Goal: Navigation & Orientation: Find specific page/section

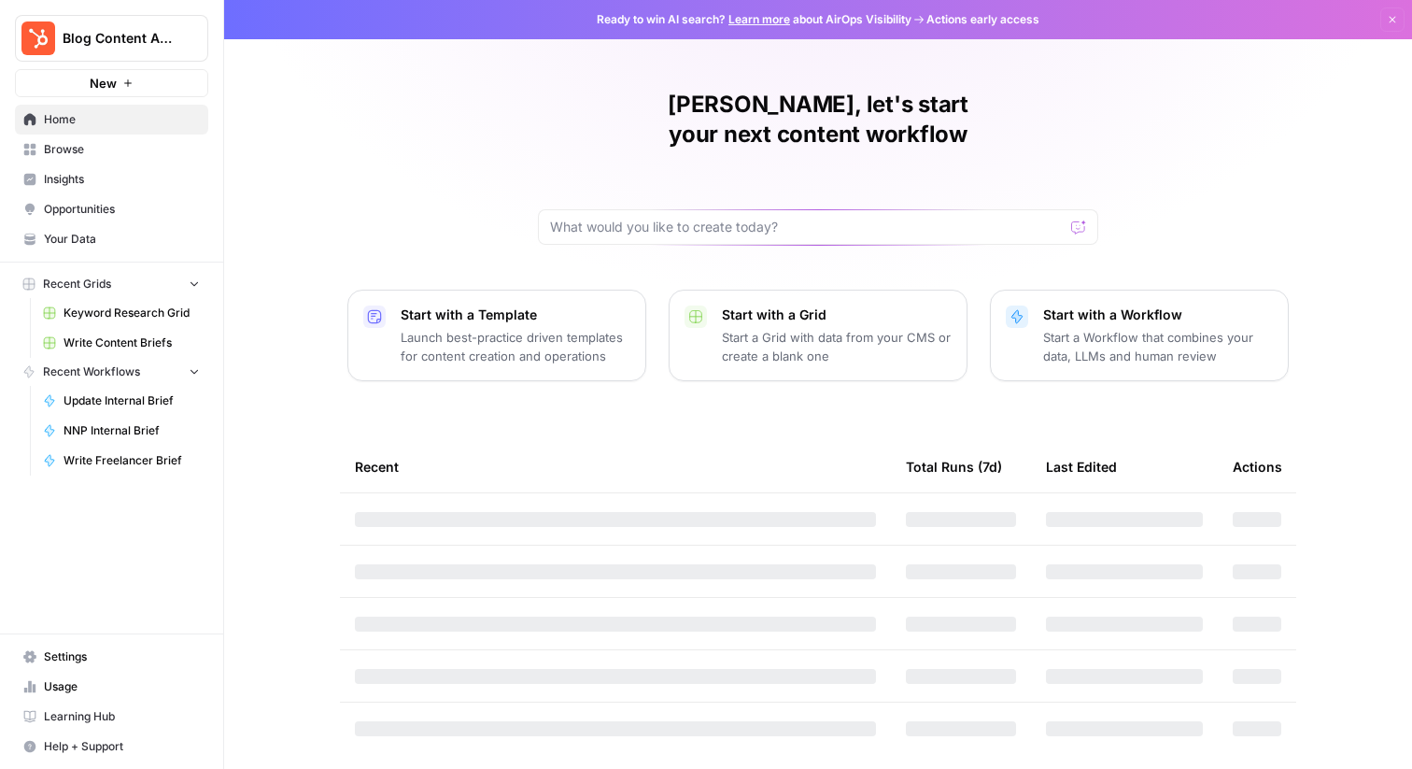
click at [78, 182] on span "Insights" at bounding box center [122, 179] width 156 height 17
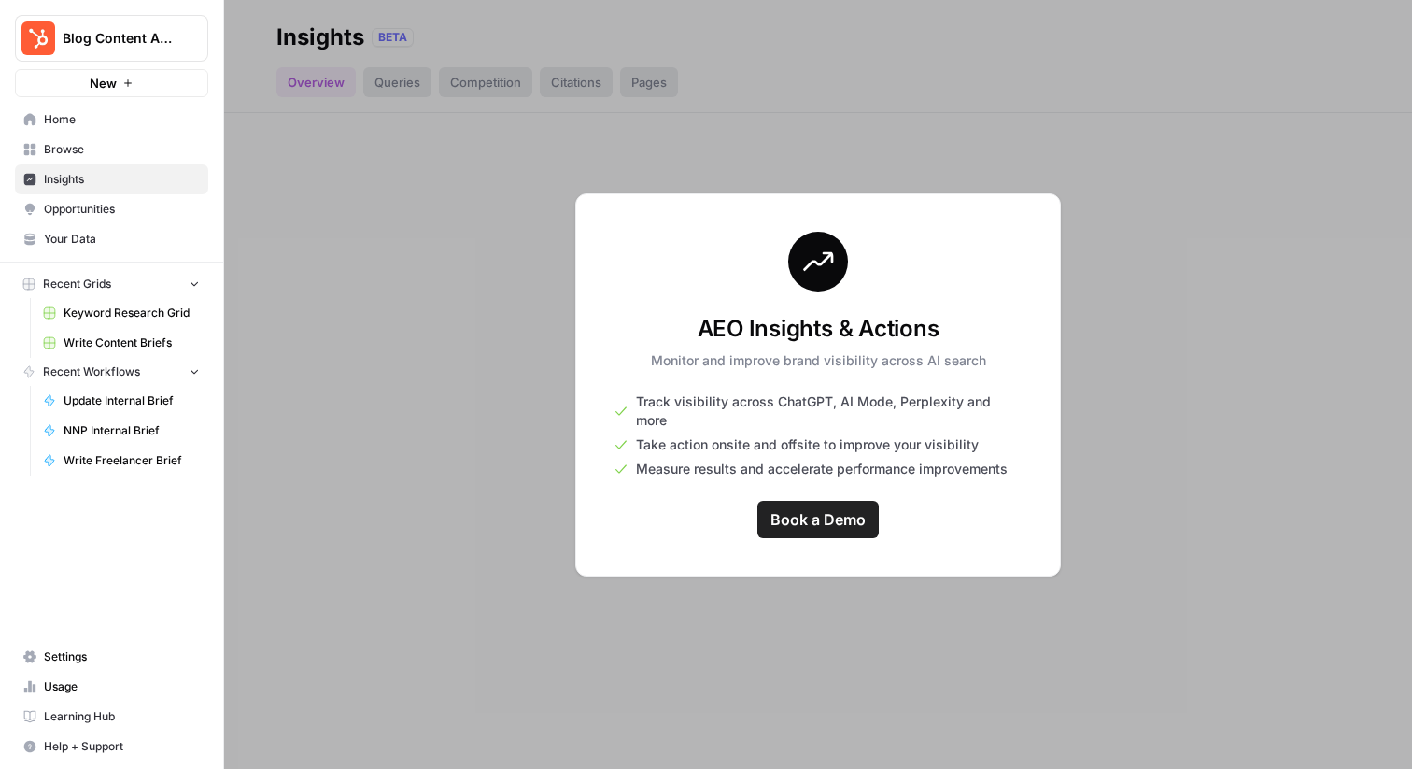
click at [544, 509] on div at bounding box center [818, 384] width 1188 height 769
click at [100, 196] on link "Opportunities" at bounding box center [111, 209] width 193 height 30
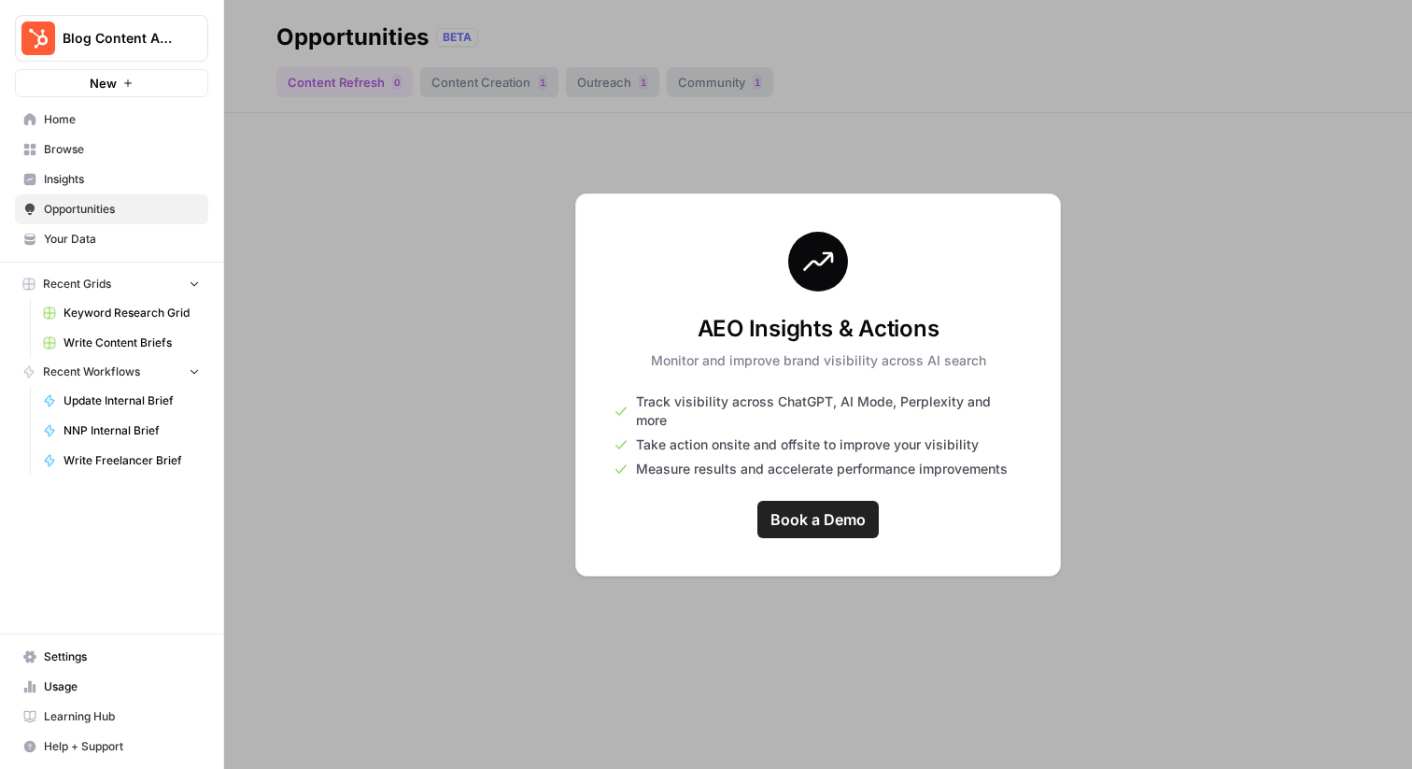
click at [109, 179] on span "Insights" at bounding box center [122, 179] width 156 height 17
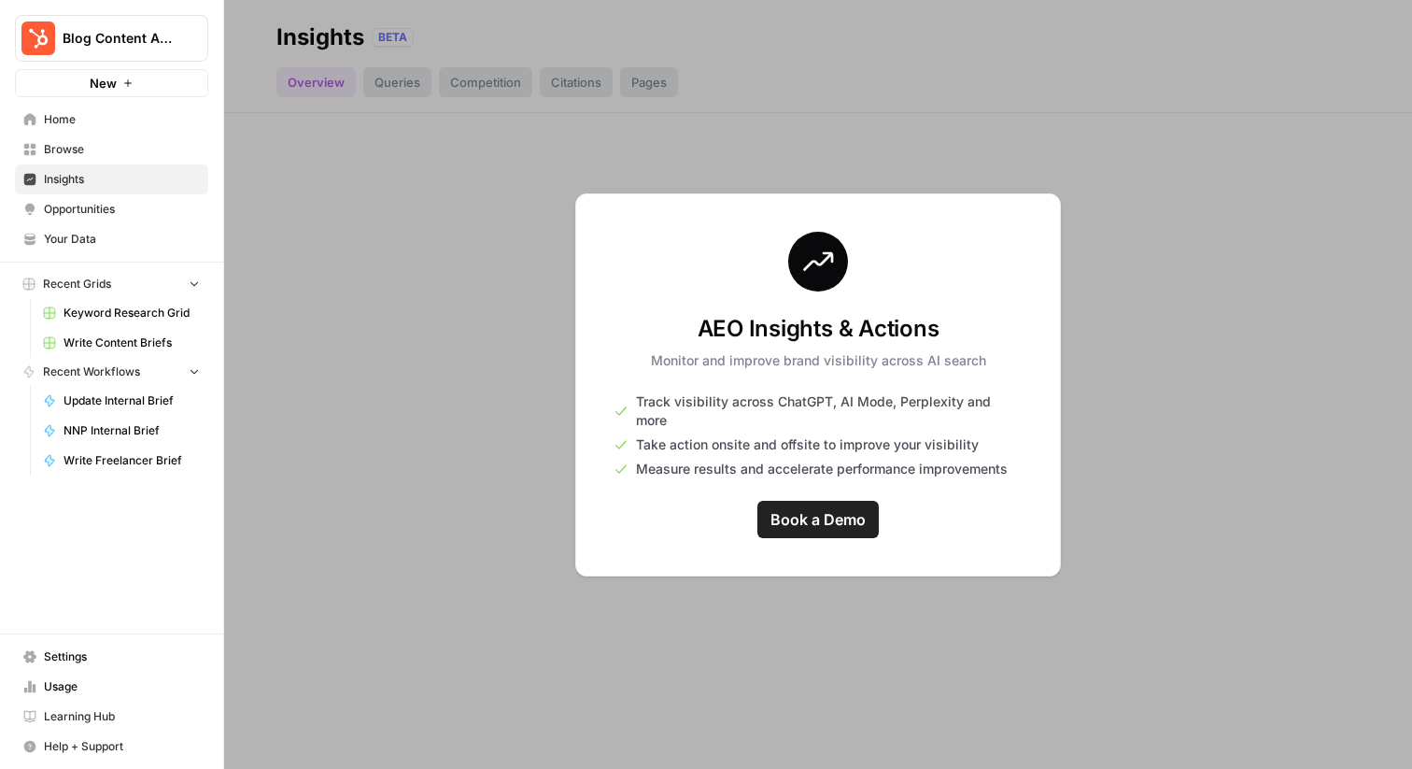
click at [68, 212] on span "Opportunities" at bounding box center [122, 209] width 156 height 17
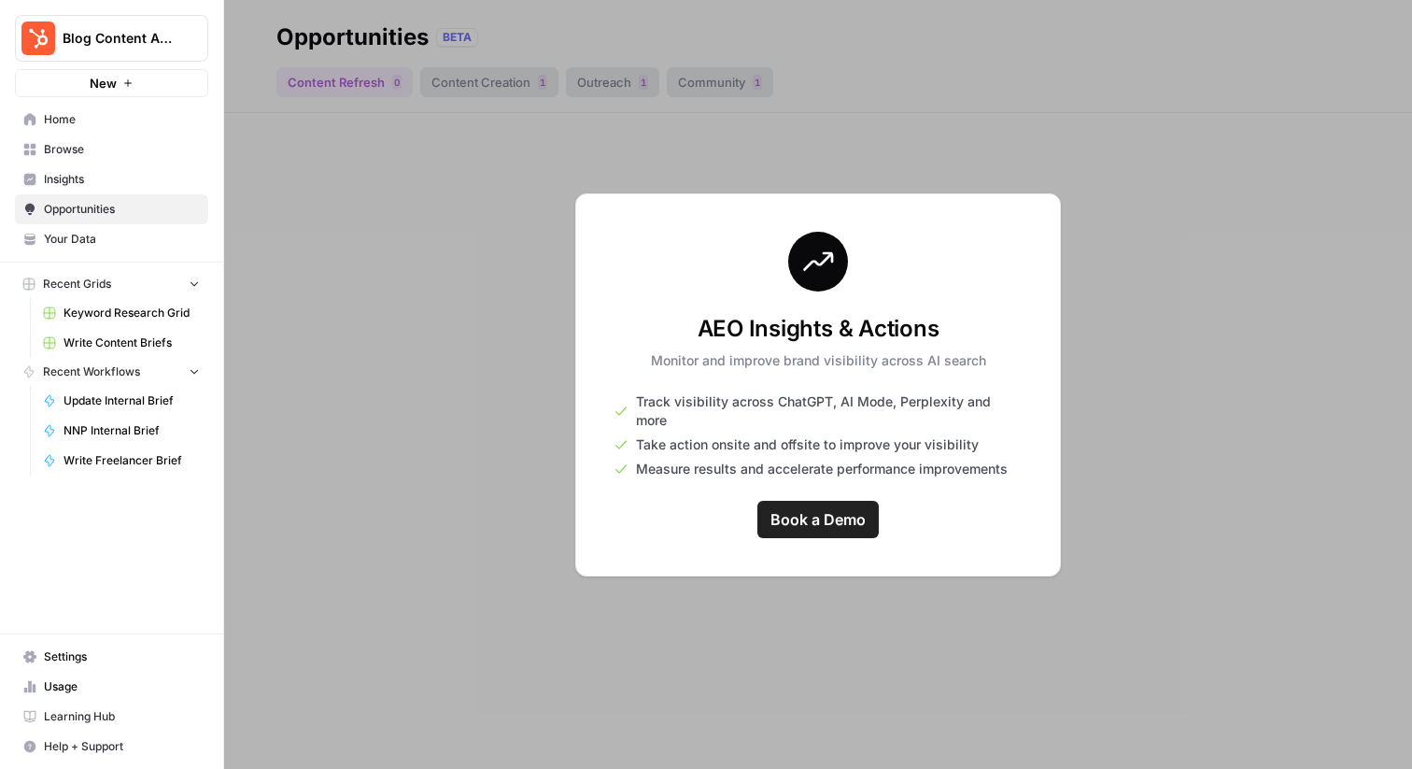
click at [89, 176] on span "Insights" at bounding box center [122, 179] width 156 height 17
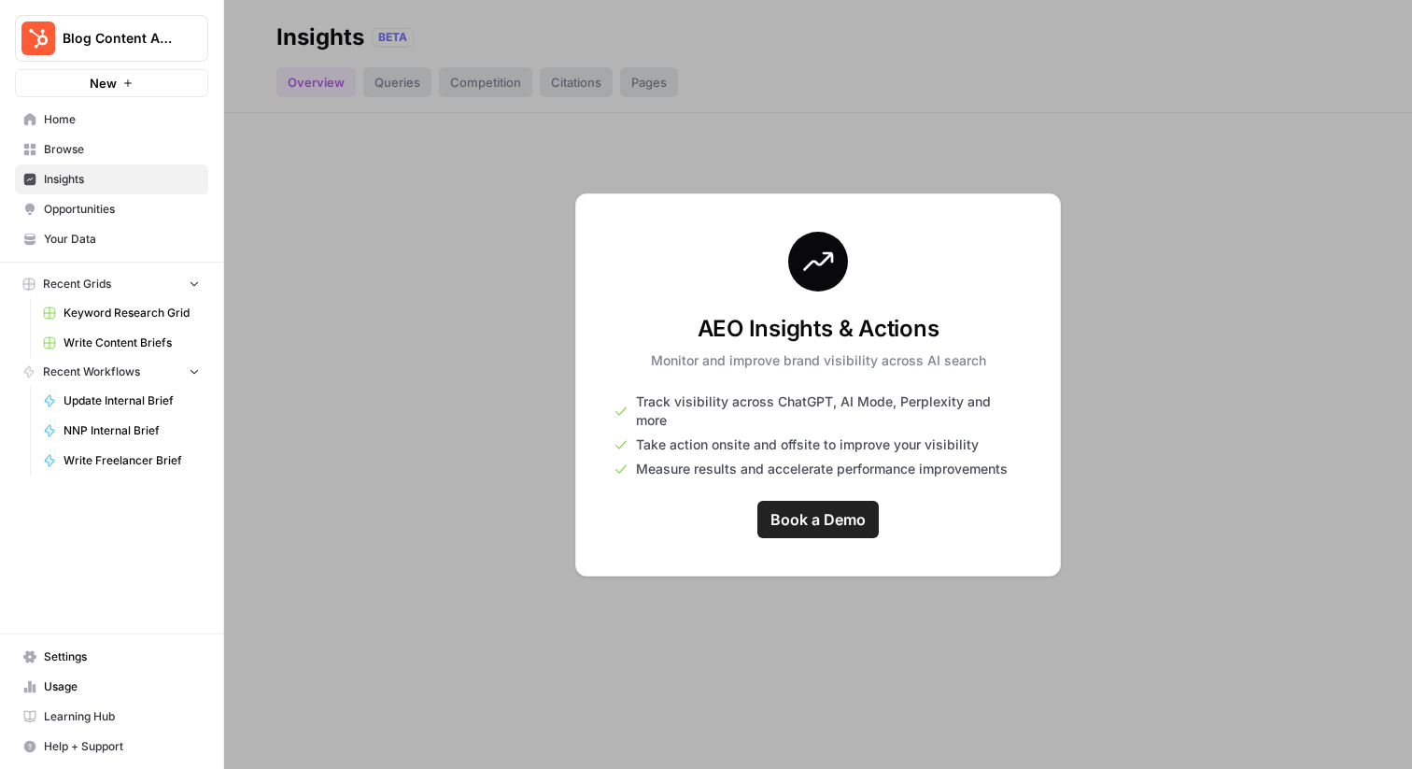
click at [492, 345] on div at bounding box center [818, 384] width 1188 height 769
click at [103, 212] on span "Opportunities" at bounding box center [122, 209] width 156 height 17
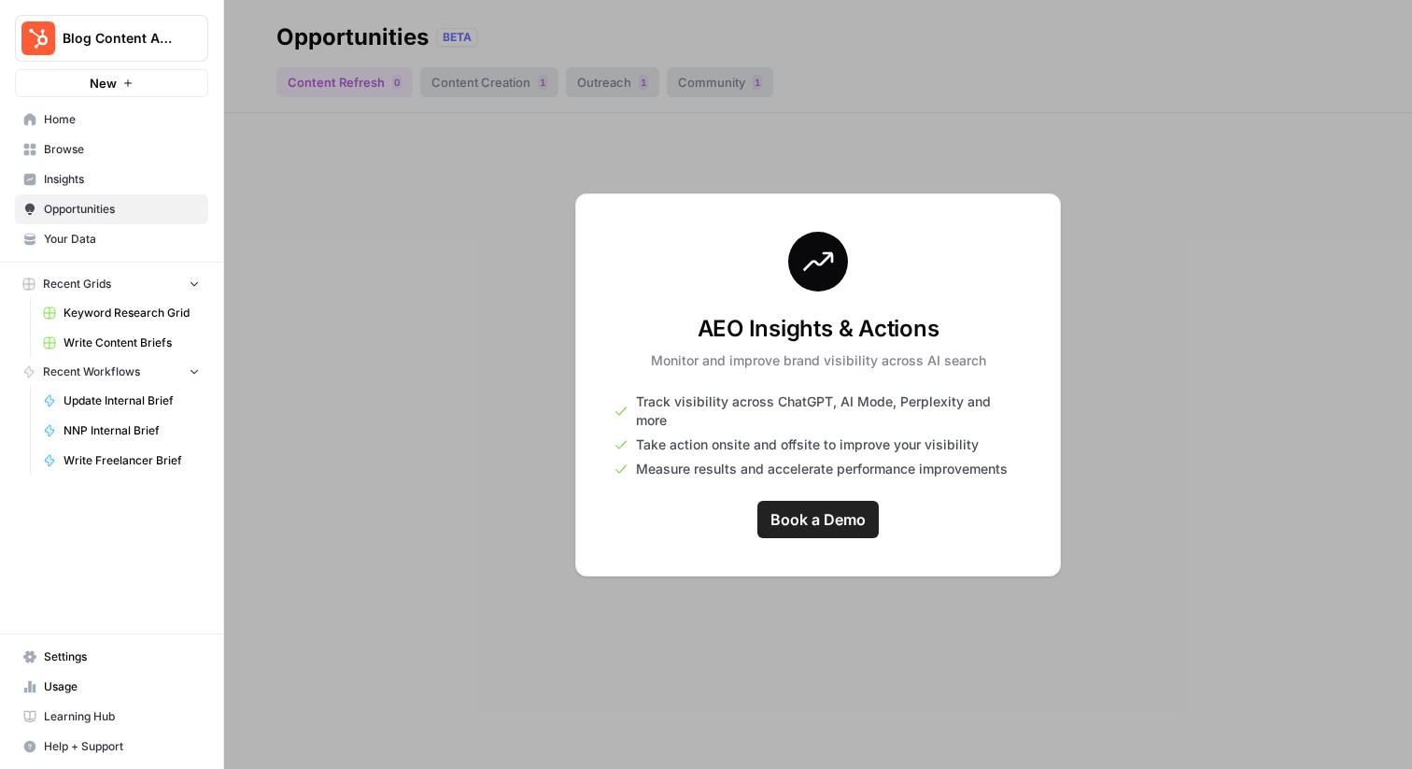
click at [86, 181] on span "Insights" at bounding box center [122, 179] width 156 height 17
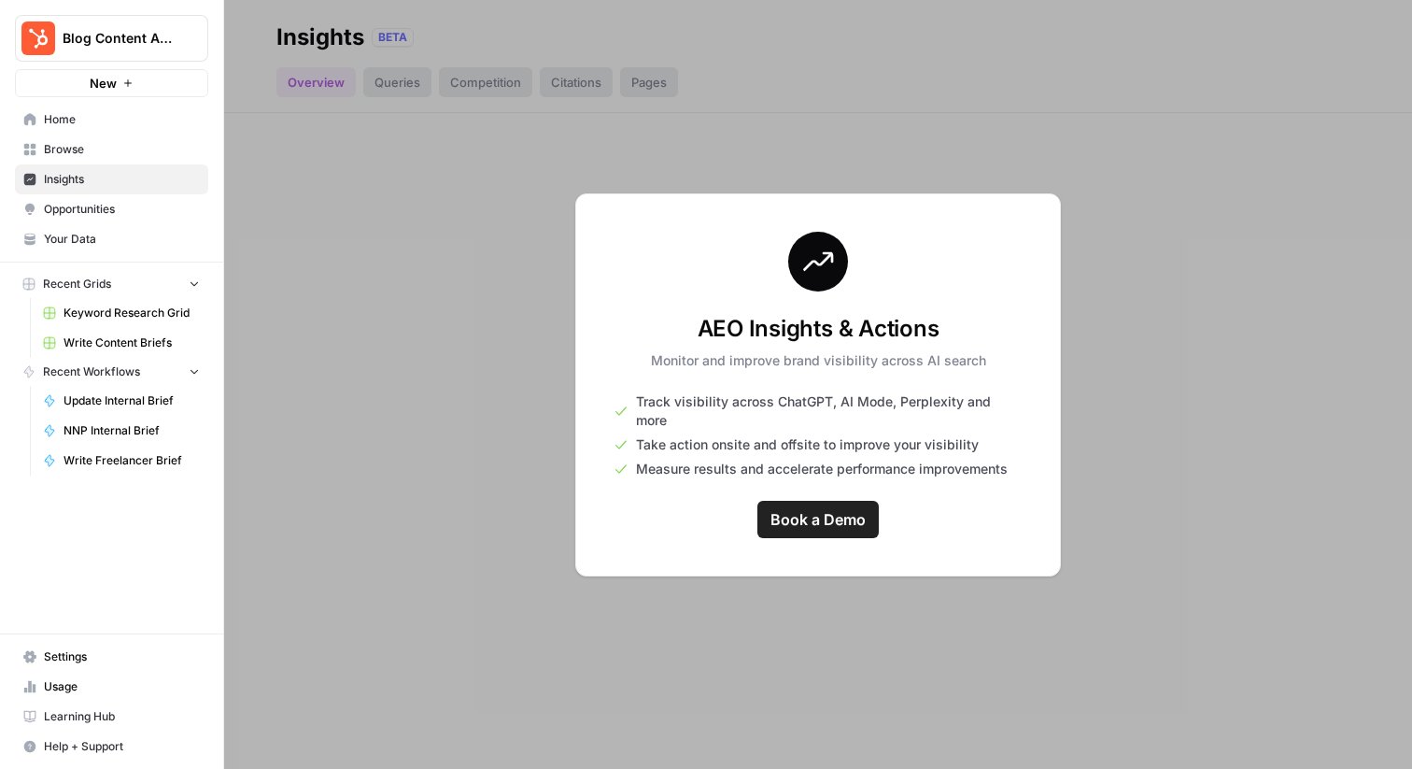
click at [386, 205] on div at bounding box center [818, 384] width 1188 height 769
click at [114, 204] on span "Opportunities" at bounding box center [122, 209] width 156 height 17
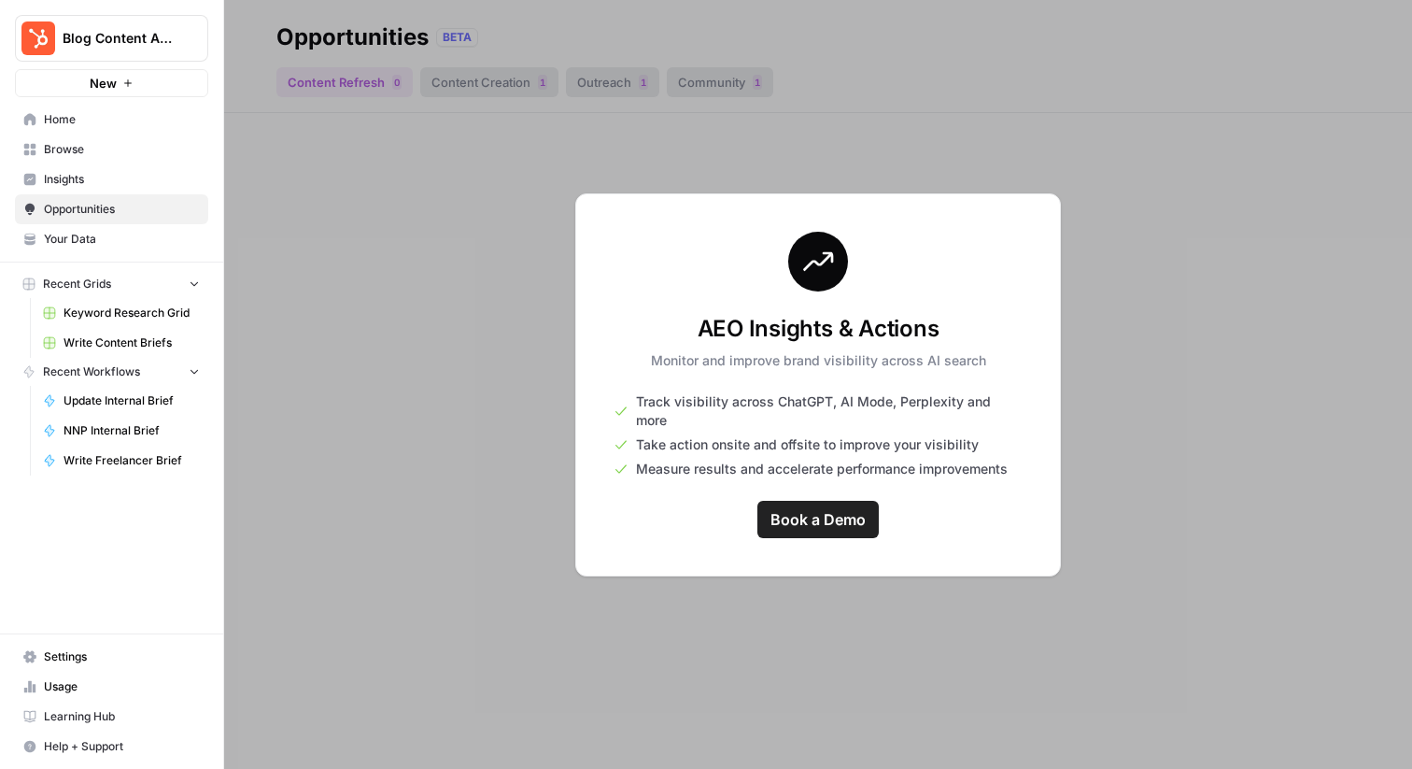
click at [135, 188] on link "Insights" at bounding box center [111, 179] width 193 height 30
